Goal: Task Accomplishment & Management: Manage account settings

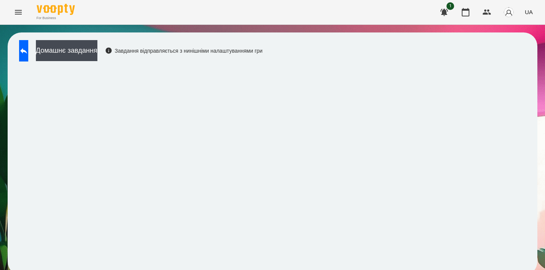
click at [17, 10] on icon "Menu" at bounding box center [18, 12] width 7 height 5
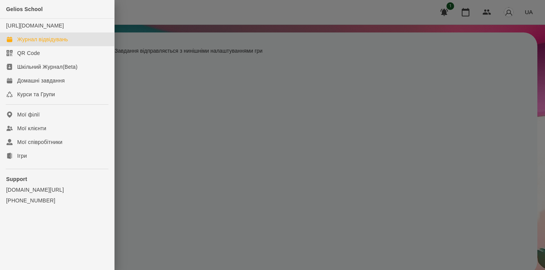
click at [44, 43] on div "Журнал відвідувань" at bounding box center [42, 40] width 51 height 8
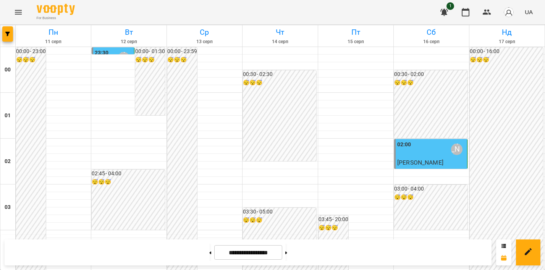
scroll to position [911, 0]
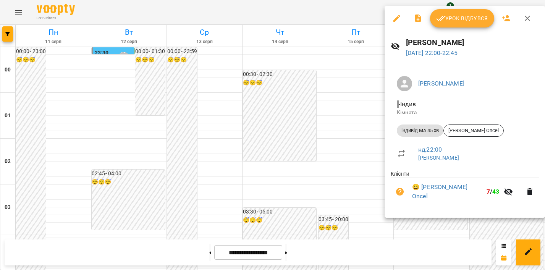
click at [467, 15] on span "Урок відбувся" at bounding box center [462, 18] width 52 height 9
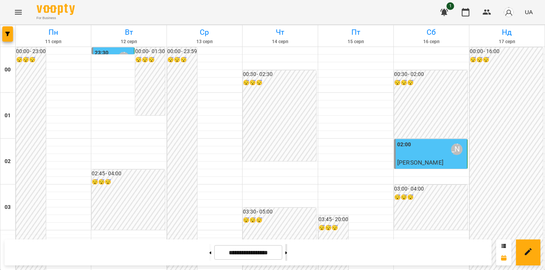
click at [287, 256] on button at bounding box center [286, 252] width 2 height 17
type input "**********"
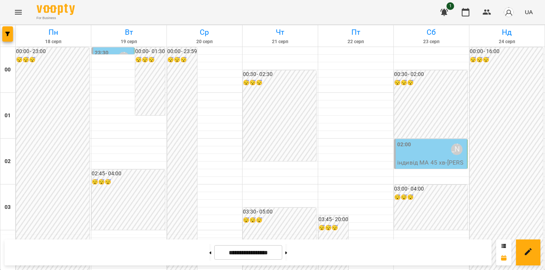
scroll to position [813, 0]
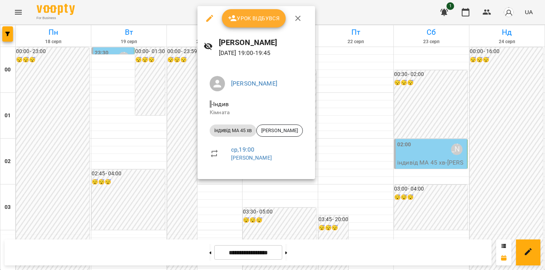
click at [157, 165] on div at bounding box center [272, 135] width 545 height 270
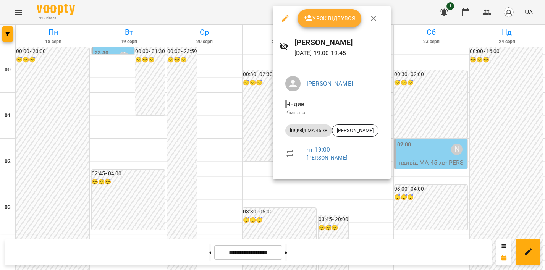
click at [96, 161] on div at bounding box center [272, 135] width 545 height 270
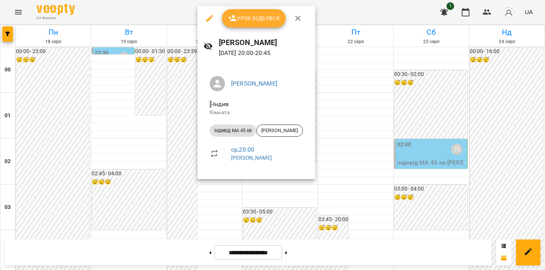
click at [181, 152] on div at bounding box center [272, 135] width 545 height 270
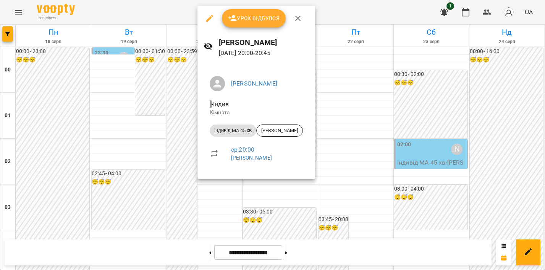
click at [176, 163] on div at bounding box center [272, 135] width 545 height 270
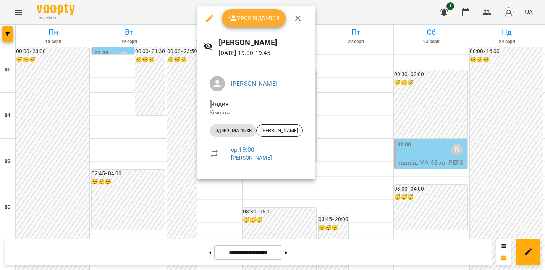
click at [184, 203] on div at bounding box center [272, 135] width 545 height 270
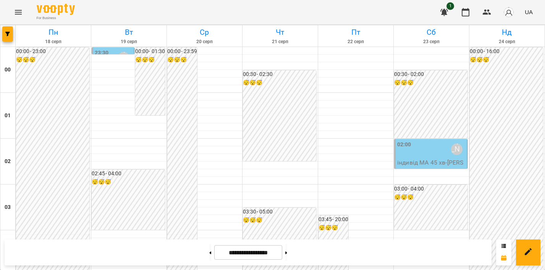
scroll to position [911, 0]
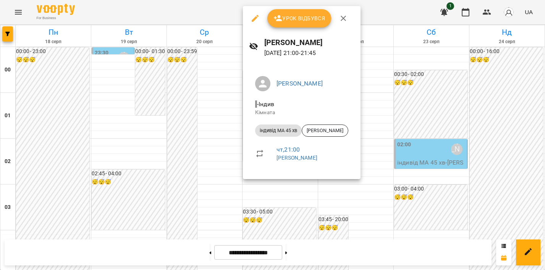
click at [215, 187] on div at bounding box center [272, 135] width 545 height 270
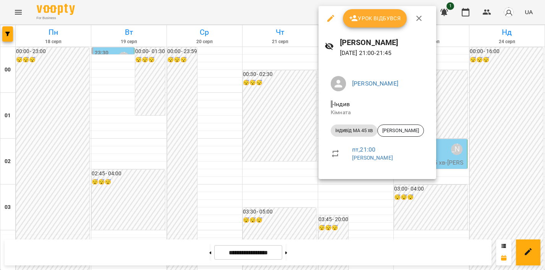
click at [299, 174] on div at bounding box center [272, 135] width 545 height 270
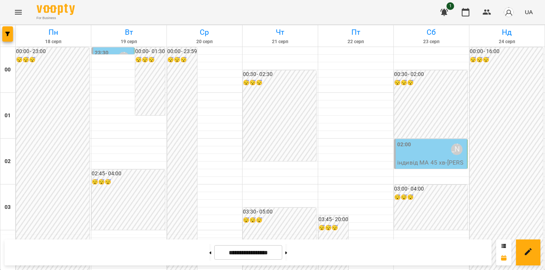
scroll to position [779, 0]
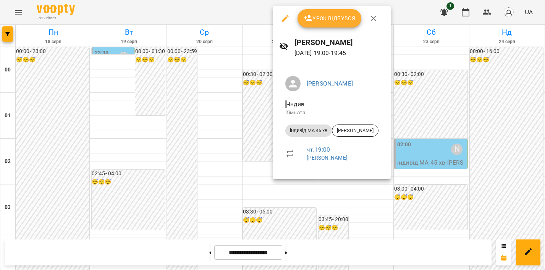
click at [252, 121] on div at bounding box center [272, 135] width 545 height 270
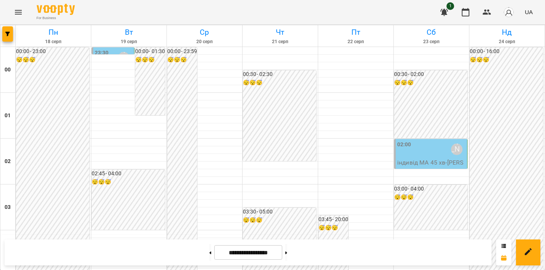
scroll to position [906, 0]
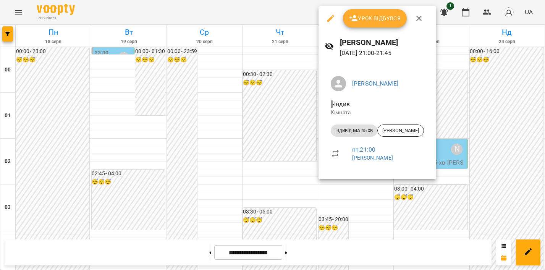
click at [268, 113] on div at bounding box center [272, 135] width 545 height 270
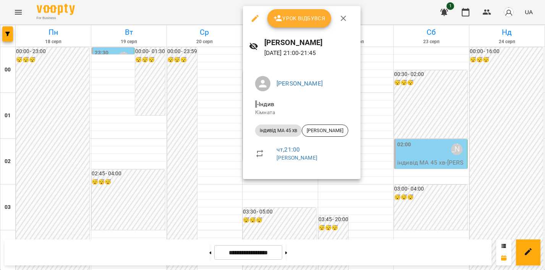
click at [220, 119] on div at bounding box center [272, 135] width 545 height 270
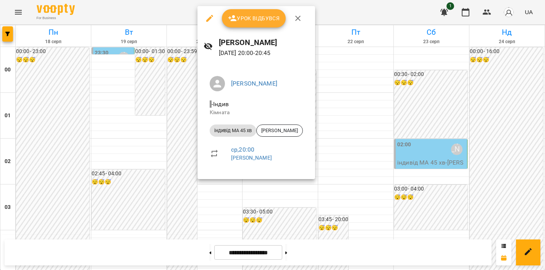
click at [175, 110] on div at bounding box center [272, 135] width 545 height 270
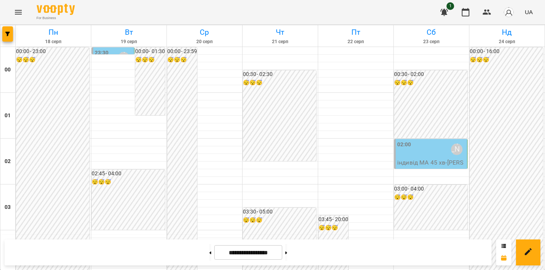
scroll to position [797, 0]
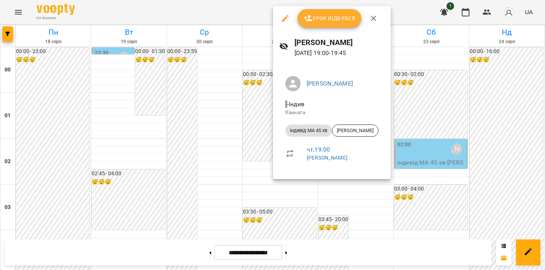
click at [151, 123] on div at bounding box center [272, 135] width 545 height 270
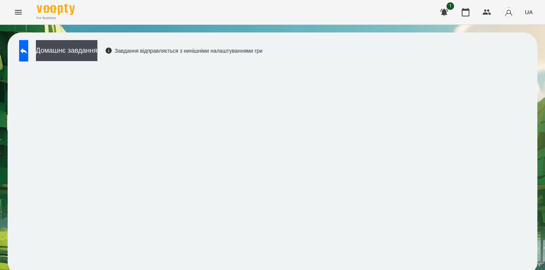
click at [18, 14] on icon "Menu" at bounding box center [18, 12] width 7 height 5
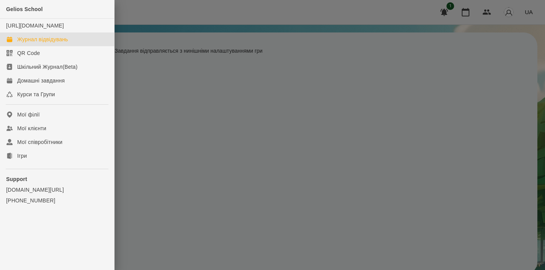
click at [38, 43] on link "Журнал відвідувань" at bounding box center [57, 39] width 114 height 14
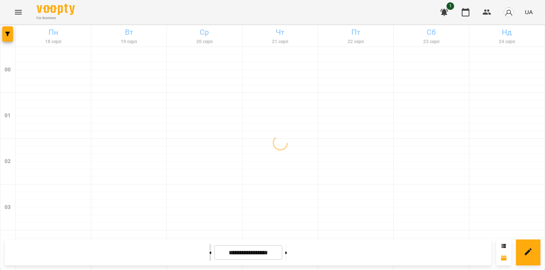
click at [209, 253] on icon at bounding box center [210, 252] width 2 height 3
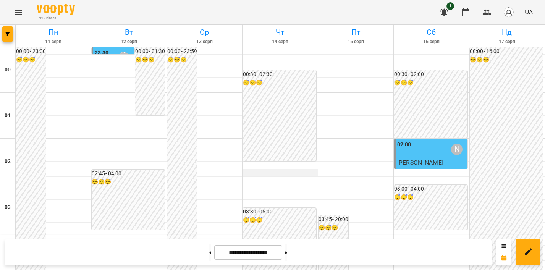
scroll to position [775, 0]
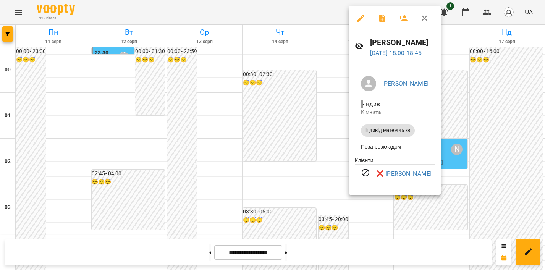
click at [321, 102] on div at bounding box center [272, 135] width 545 height 270
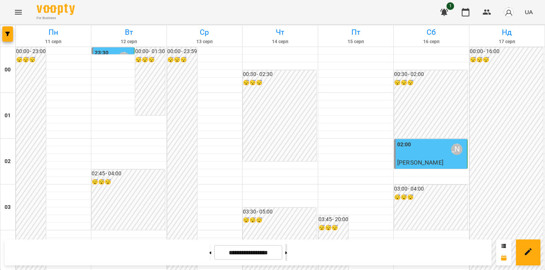
click at [287, 252] on icon at bounding box center [286, 252] width 2 height 3
type input "**********"
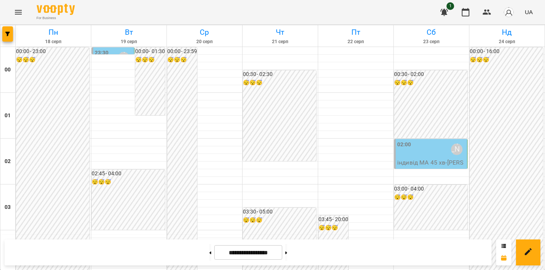
scroll to position [848, 0]
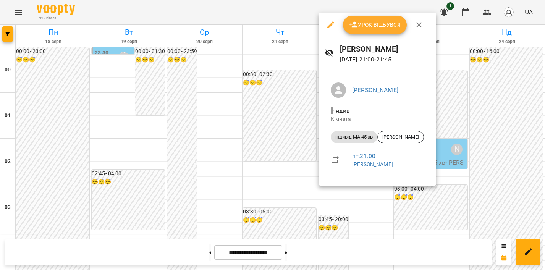
click at [350, 211] on div at bounding box center [272, 135] width 545 height 270
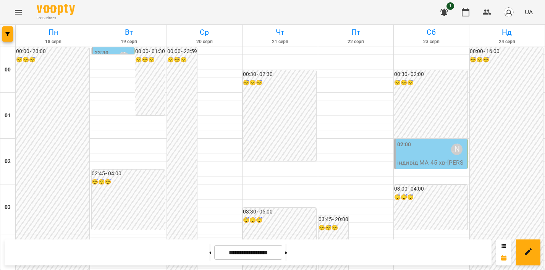
scroll to position [911, 0]
